Goal: Transaction & Acquisition: Purchase product/service

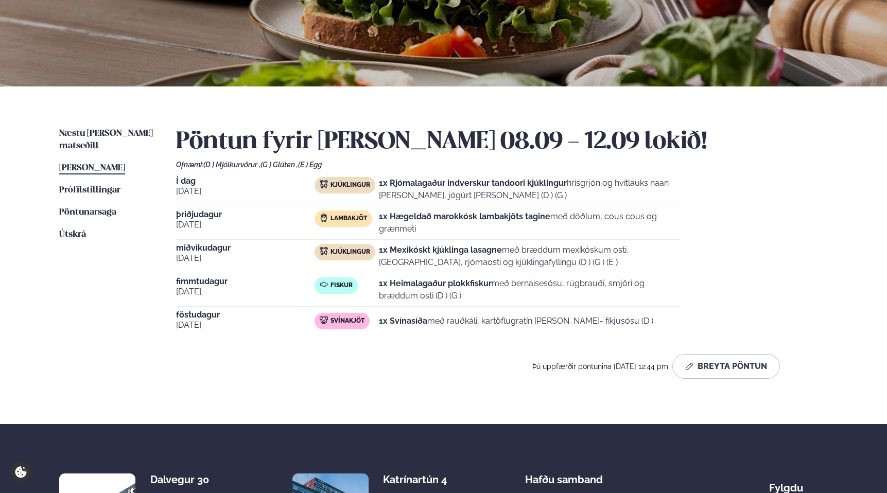
scroll to position [146, 0]
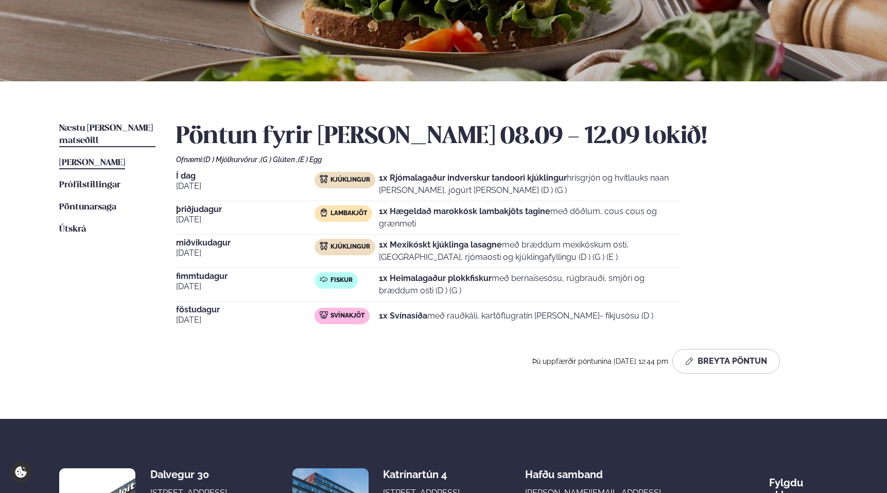
click at [112, 132] on span "Næstu [PERSON_NAME] matseðill" at bounding box center [106, 134] width 94 height 21
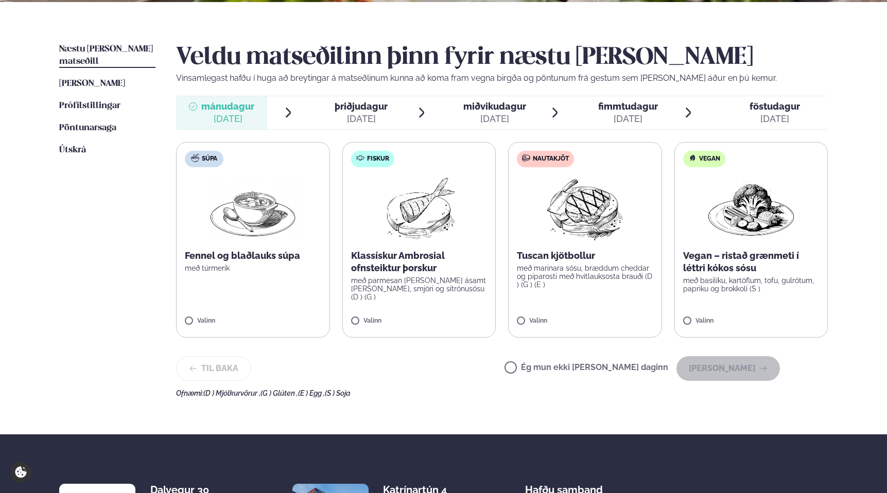
scroll to position [231, 0]
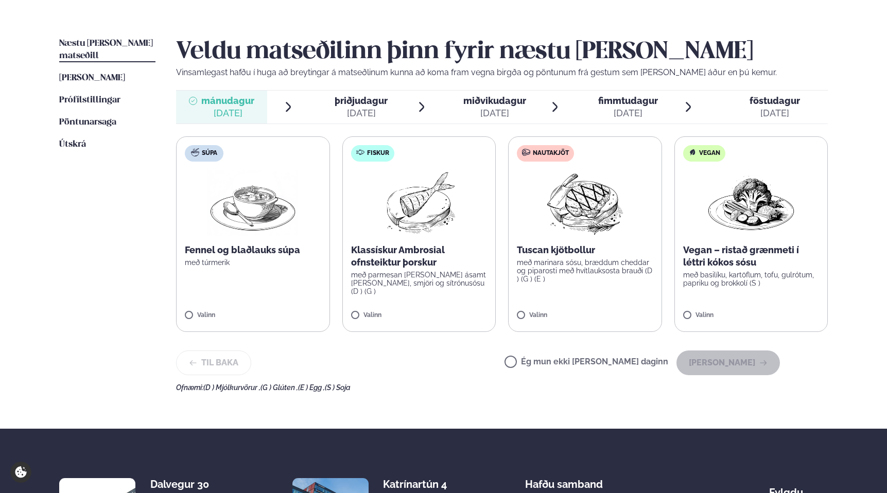
click at [587, 213] on img at bounding box center [584, 203] width 91 height 66
click at [724, 364] on button "[PERSON_NAME]" at bounding box center [727, 362] width 103 height 25
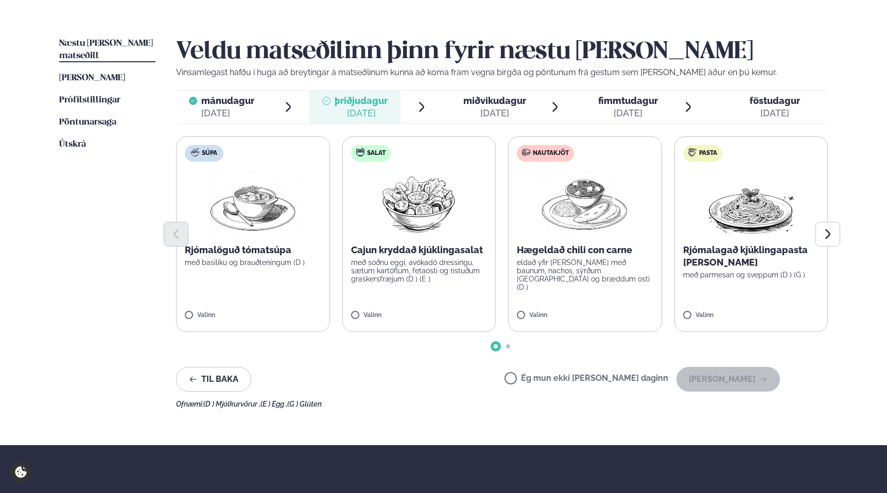
click at [574, 252] on p "Hægeldað chili con carne" at bounding box center [585, 250] width 136 height 12
click at [730, 379] on button "[PERSON_NAME]" at bounding box center [727, 379] width 103 height 25
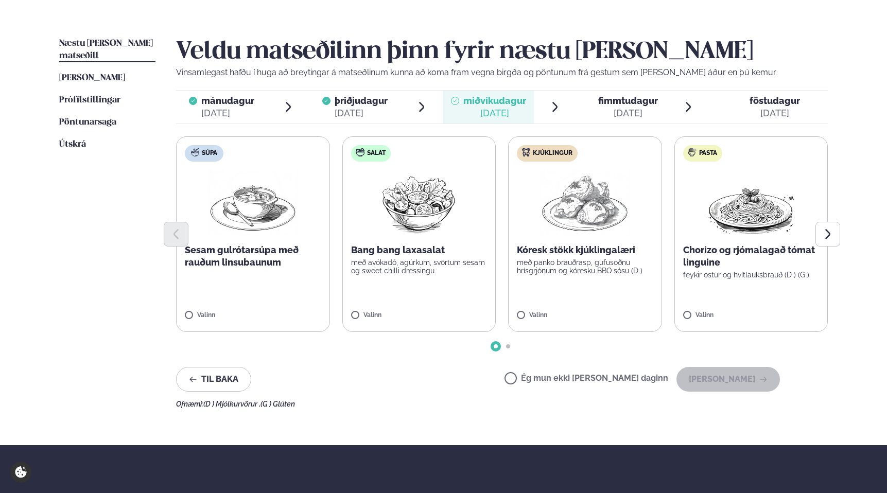
click at [585, 229] on div at bounding box center [501, 234] width 651 height 25
click at [578, 288] on label "Kjúklingur Kóresk stökk kjúklingalæri með panko brauðrasp, gufusoðnu hrísgrjónu…" at bounding box center [585, 234] width 154 height 196
click at [713, 378] on button "[PERSON_NAME]" at bounding box center [727, 379] width 103 height 25
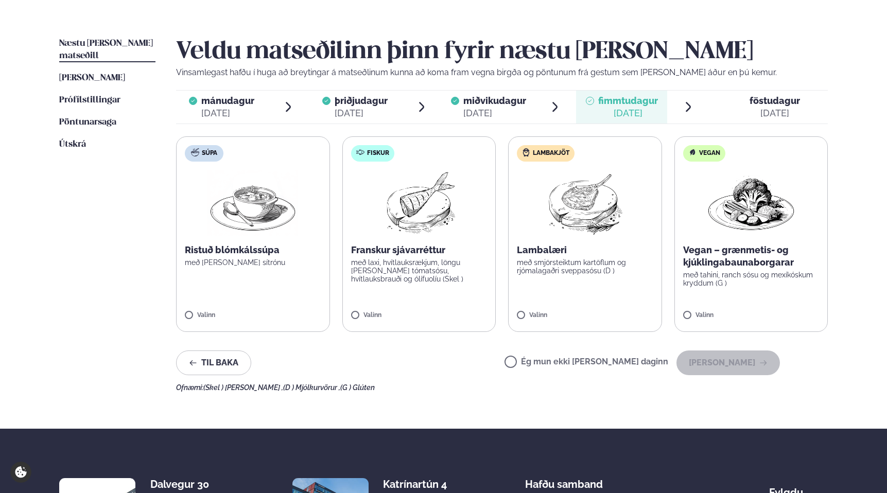
click at [608, 281] on label "Lambakjöt Lambalæri með smjörsteiktum kartöflum og rjómalagaðri sveppasósu (D )…" at bounding box center [585, 234] width 154 height 196
click at [721, 364] on button "[PERSON_NAME]" at bounding box center [727, 362] width 103 height 25
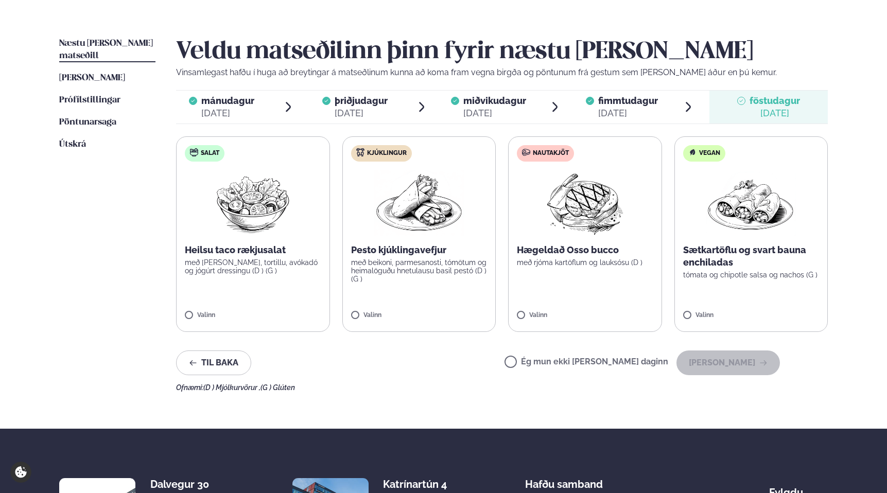
click at [599, 264] on p "með rjóma kartöflum og lauksósu (D )" at bounding box center [585, 262] width 136 height 8
click at [607, 254] on p "Hægeldað Osso bucco" at bounding box center [585, 250] width 136 height 12
click at [556, 313] on icon at bounding box center [554, 311] width 10 height 10
click at [574, 262] on p "með rjóma kartöflum og lauksósu (D )" at bounding box center [585, 262] width 136 height 8
click at [718, 365] on button "[PERSON_NAME]" at bounding box center [727, 362] width 103 height 25
